Goal: Task Accomplishment & Management: Use online tool/utility

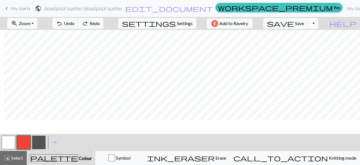
scroll to position [0, 4]
click at [38, 139] on button "button" at bounding box center [39, 142] width 14 height 14
click at [27, 138] on button "button" at bounding box center [24, 142] width 14 height 14
click at [24, 144] on button "button" at bounding box center [24, 142] width 14 height 14
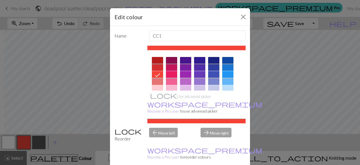
click at [34, 144] on div "Edit colour Name CC1 Use advanced picker workspace_premium Become a Pro user to…" at bounding box center [180, 82] width 360 height 165
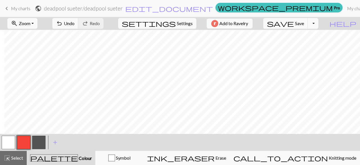
click at [38, 145] on button "button" at bounding box center [39, 142] width 14 height 14
click at [26, 140] on button "button" at bounding box center [24, 142] width 14 height 14
click at [40, 141] on button "button" at bounding box center [39, 142] width 14 height 14
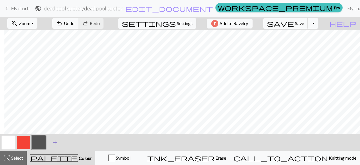
click at [53, 141] on span "add" at bounding box center [55, 142] width 7 height 8
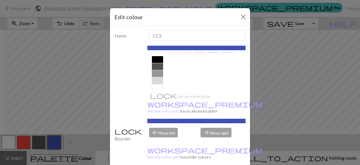
scroll to position [114, 0]
click at [156, 60] on div at bounding box center [157, 60] width 11 height 7
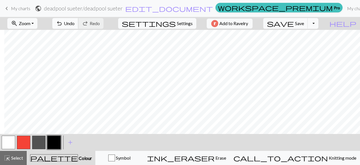
click at [63, 24] on span "undo" at bounding box center [59, 23] width 7 height 8
click at [26, 139] on button "button" at bounding box center [24, 142] width 14 height 14
click at [55, 141] on button "button" at bounding box center [54, 142] width 14 height 14
click at [21, 141] on button "button" at bounding box center [24, 142] width 14 height 14
click at [56, 143] on button "button" at bounding box center [54, 142] width 14 height 14
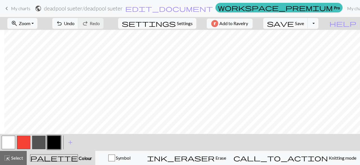
click at [28, 142] on button "button" at bounding box center [24, 142] width 14 height 14
click at [50, 144] on button "button" at bounding box center [54, 142] width 14 height 14
click at [27, 140] on button "button" at bounding box center [24, 142] width 14 height 14
click at [10, 141] on button "button" at bounding box center [9, 142] width 14 height 14
click at [53, 138] on button "button" at bounding box center [54, 142] width 14 height 14
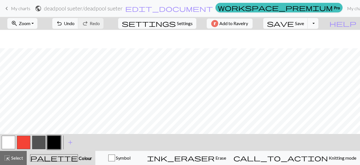
scroll to position [0, 4]
click at [308, 26] on button "save Save Save" at bounding box center [285, 23] width 45 height 11
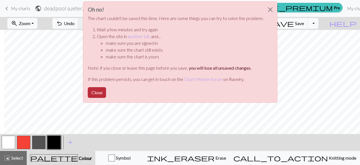
click at [98, 92] on button "Close" at bounding box center [97, 92] width 18 height 11
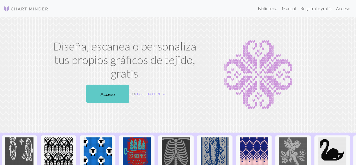
click at [113, 97] on link "Acceso" at bounding box center [107, 93] width 43 height 18
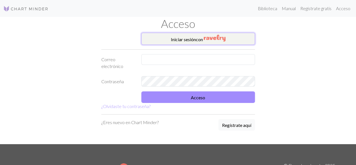
click at [237, 35] on button "Iniciar sesión con" at bounding box center [198, 39] width 114 height 12
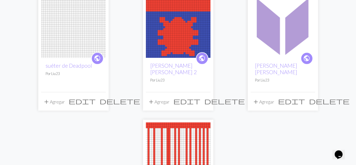
scroll to position [66, 0]
click at [64, 25] on img at bounding box center [73, 25] width 65 height 65
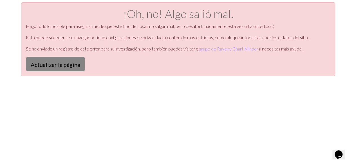
click at [71, 57] on button "Actualizar la página" at bounding box center [55, 64] width 59 height 15
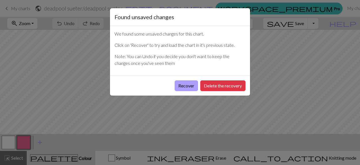
click at [191, 87] on button "Recover" at bounding box center [186, 85] width 23 height 11
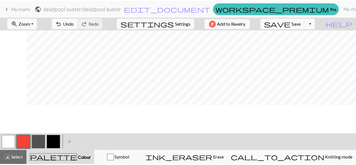
scroll to position [0, 27]
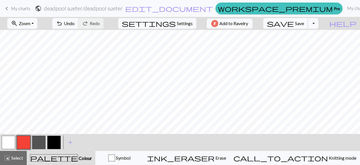
click at [294, 24] on span "save" at bounding box center [280, 23] width 27 height 8
click at [6, 9] on span "keyboard_arrow_left" at bounding box center [6, 9] width 7 height 8
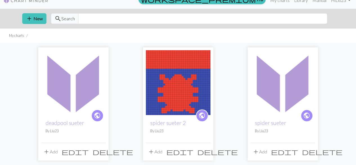
scroll to position [8, 0]
